Goal: Information Seeking & Learning: Learn about a topic

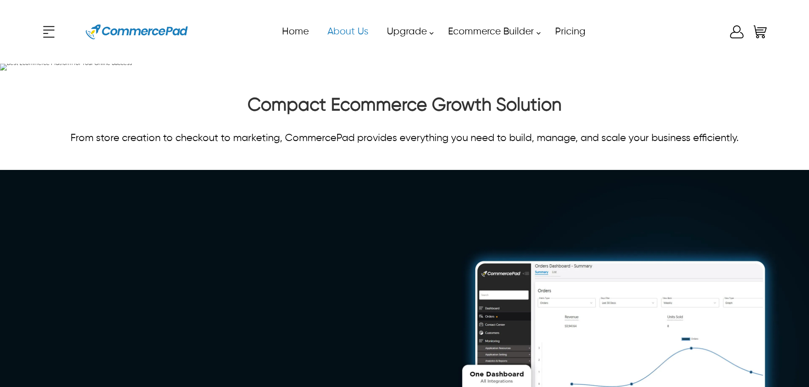
click at [350, 32] on link "About Us" at bounding box center [347, 31] width 59 height 19
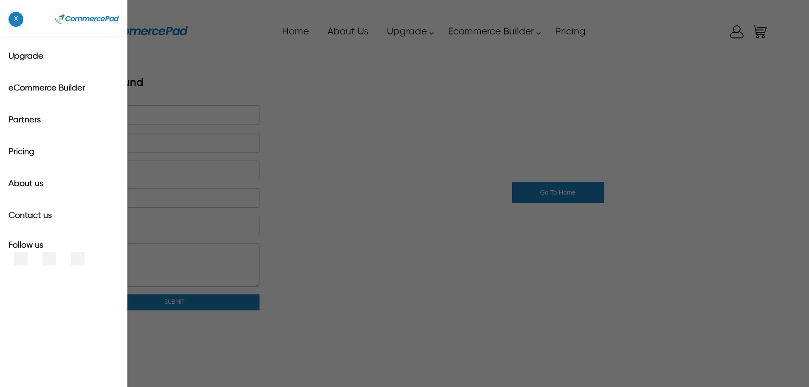
click at [53, 36] on div "x Upgrade eCommerce Builder Partners Pricing About us Contact us Follow us Home…" at bounding box center [404, 32] width 728 height 38
click at [18, 25] on span "x" at bounding box center [15, 19] width 15 height 15
click at [47, 31] on div "x Upgrade eCommerce Builder Partners Pricing About us Contact us Follow us Home…" at bounding box center [404, 32] width 728 height 38
click at [13, 16] on span "x" at bounding box center [15, 19] width 15 height 15
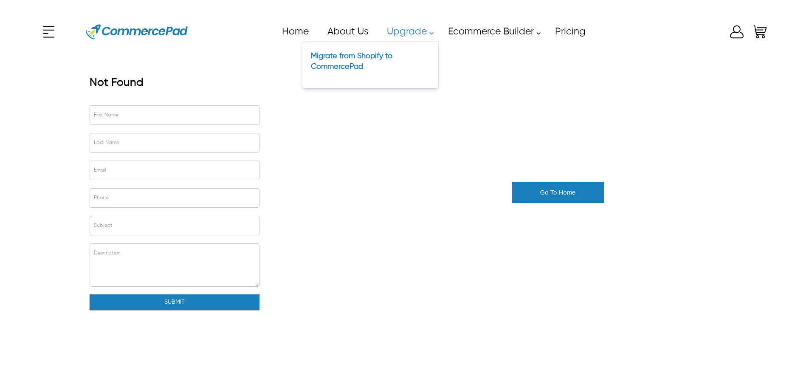
click at [366, 61] on div "Migrate from Shopify to CommercePad" at bounding box center [370, 61] width 119 height 22
click at [358, 59] on link "Migrate from Shopify to CommercePad" at bounding box center [352, 61] width 82 height 18
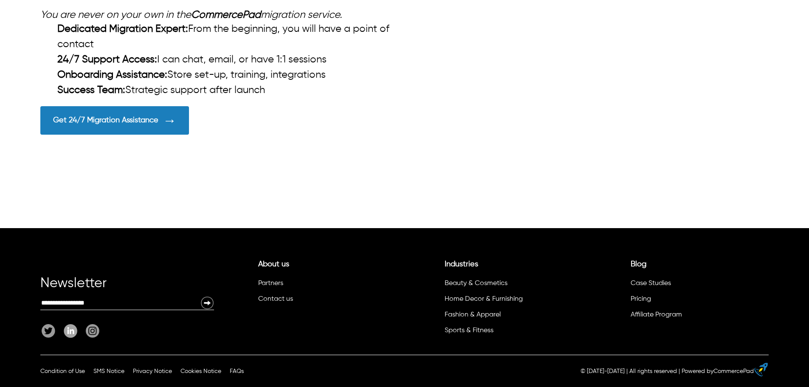
scroll to position [2351, 0]
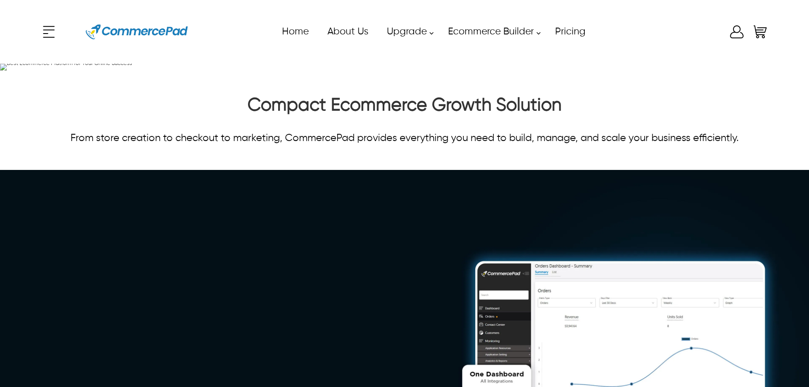
click at [41, 27] on div "x Upgrade eCommerce Builder Partners Pricing About us Contact us Follow us Home…" at bounding box center [404, 32] width 728 height 38
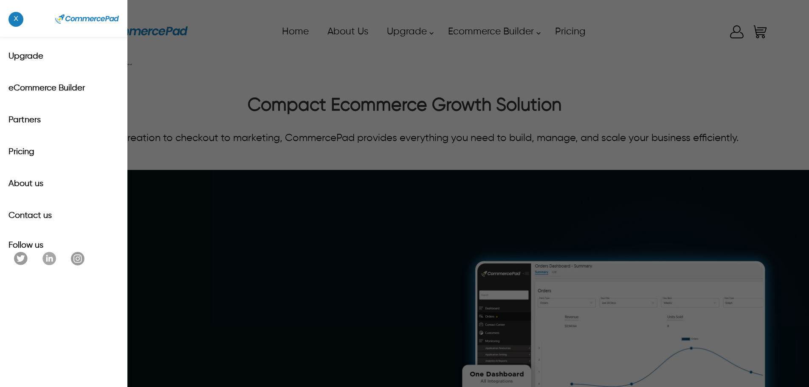
click at [18, 23] on span "x" at bounding box center [15, 19] width 15 height 15
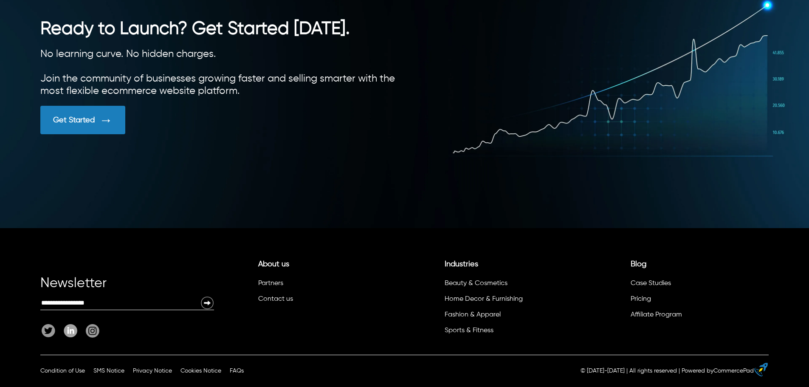
scroll to position [2384, 0]
click at [633, 280] on link "Case Studies" at bounding box center [651, 283] width 40 height 7
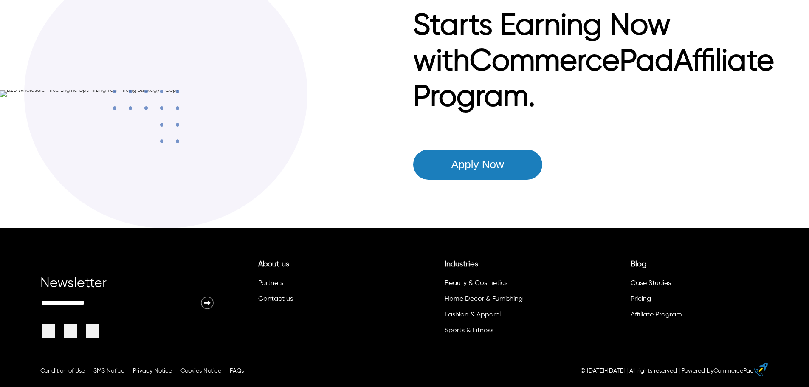
scroll to position [1981, 0]
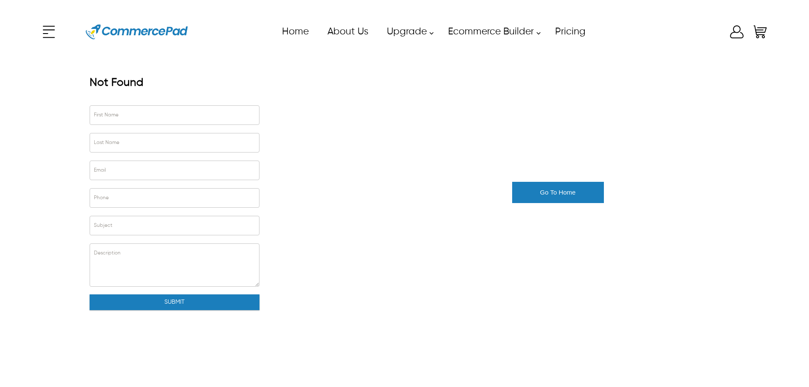
click at [49, 28] on div "x Upgrade eCommerce Builder Partners Pricing About us Contact us Follow us Home…" at bounding box center [404, 32] width 728 height 38
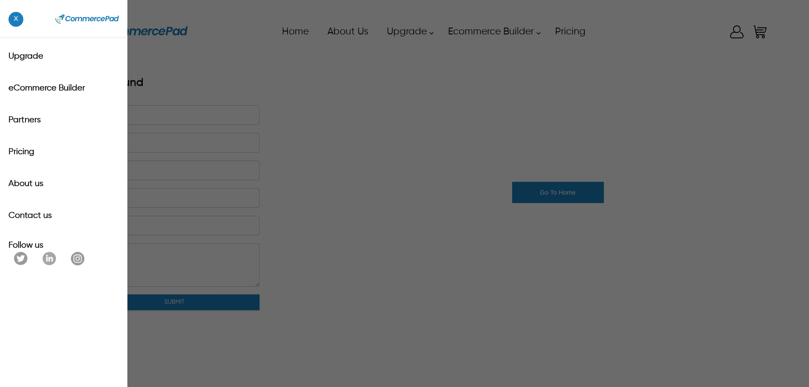
click at [11, 19] on span "x" at bounding box center [15, 19] width 15 height 15
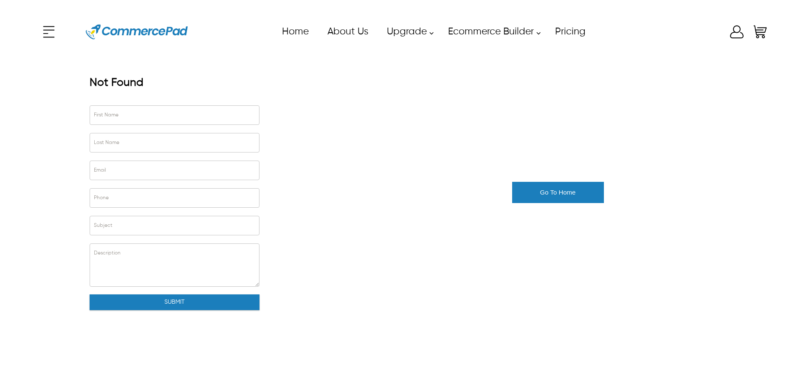
click at [57, 26] on div "x Upgrade eCommerce Builder Partners Pricing About us Contact us Follow us Home…" at bounding box center [404, 32] width 728 height 38
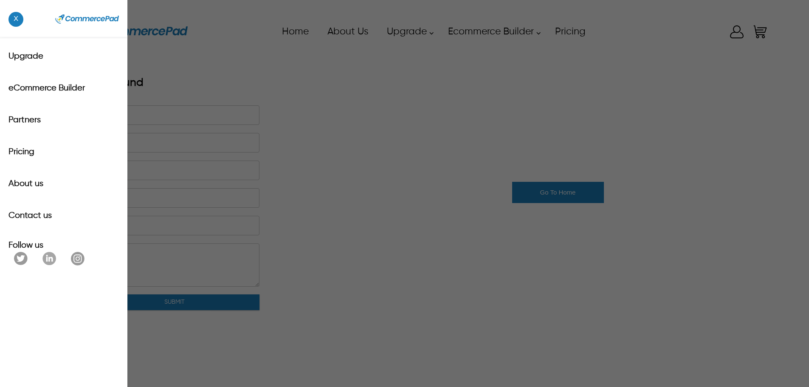
click at [21, 151] on label "Pricing" at bounding box center [63, 151] width 110 height 11
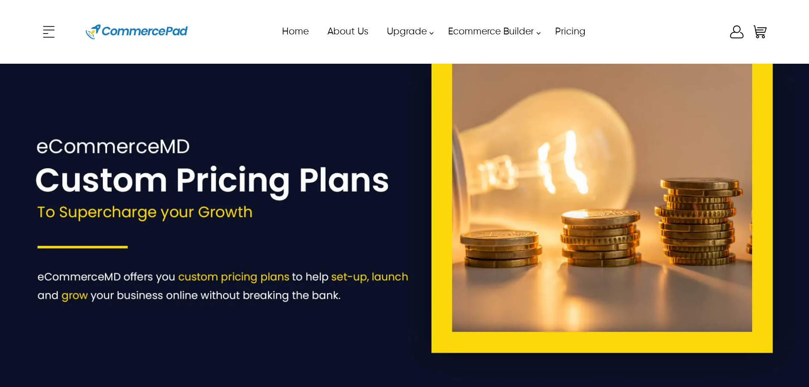
click at [54, 29] on div "x Upgrade eCommerce Builder Partners Pricing About us Contact us Follow us Home…" at bounding box center [404, 32] width 728 height 38
